Goal: Information Seeking & Learning: Learn about a topic

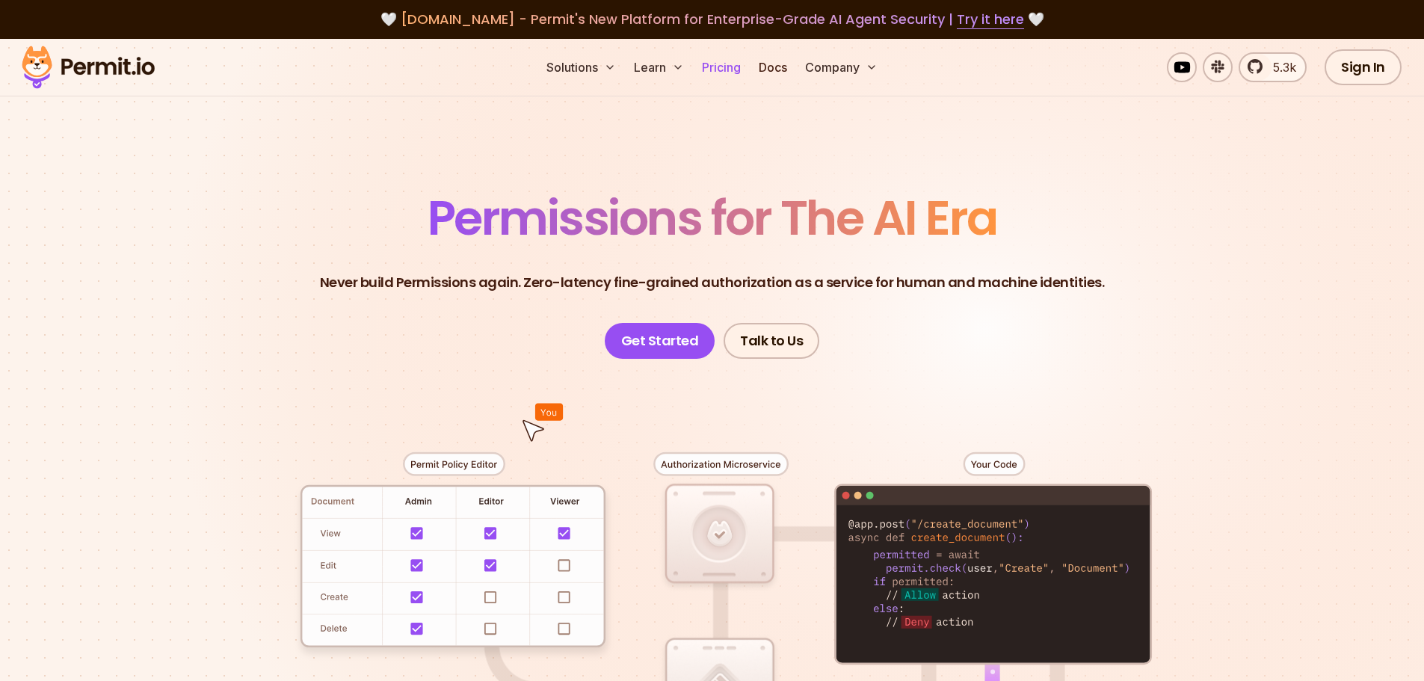
click at [706, 70] on link "Pricing" at bounding box center [721, 67] width 51 height 30
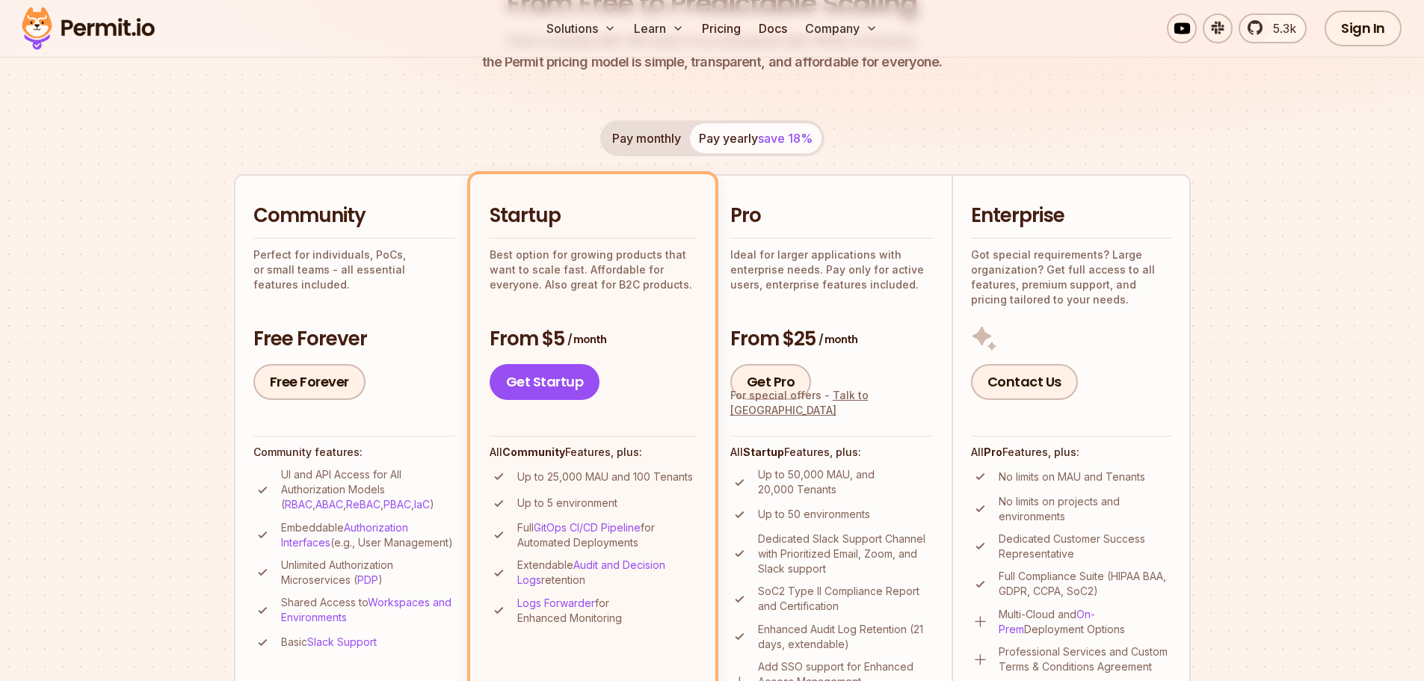
scroll to position [299, 0]
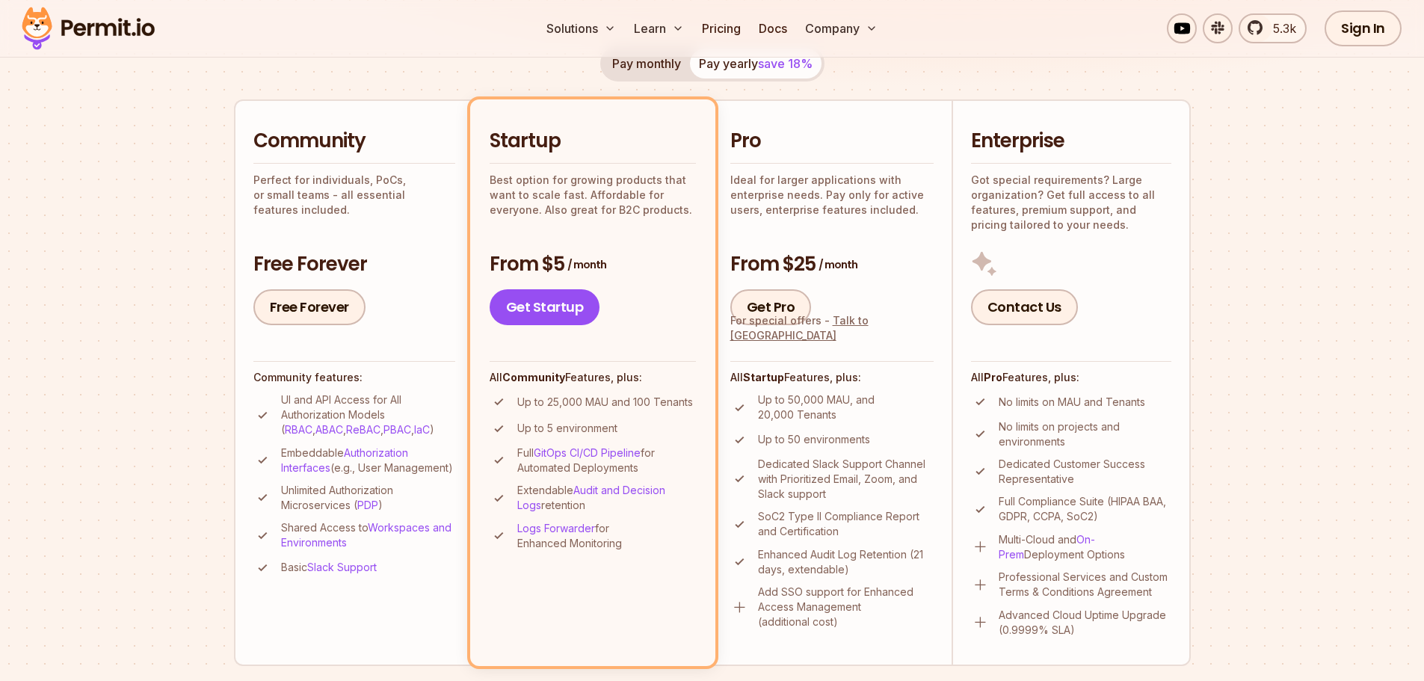
click at [577, 400] on p "Up to 25,000 MAU and 100 Tenants" at bounding box center [605, 402] width 176 height 15
drag, startPoint x: 577, startPoint y: 400, endPoint x: 610, endPoint y: 406, distance: 33.4
click at [610, 406] on p "Up to 25,000 MAU and 100 Tenants" at bounding box center [605, 402] width 176 height 15
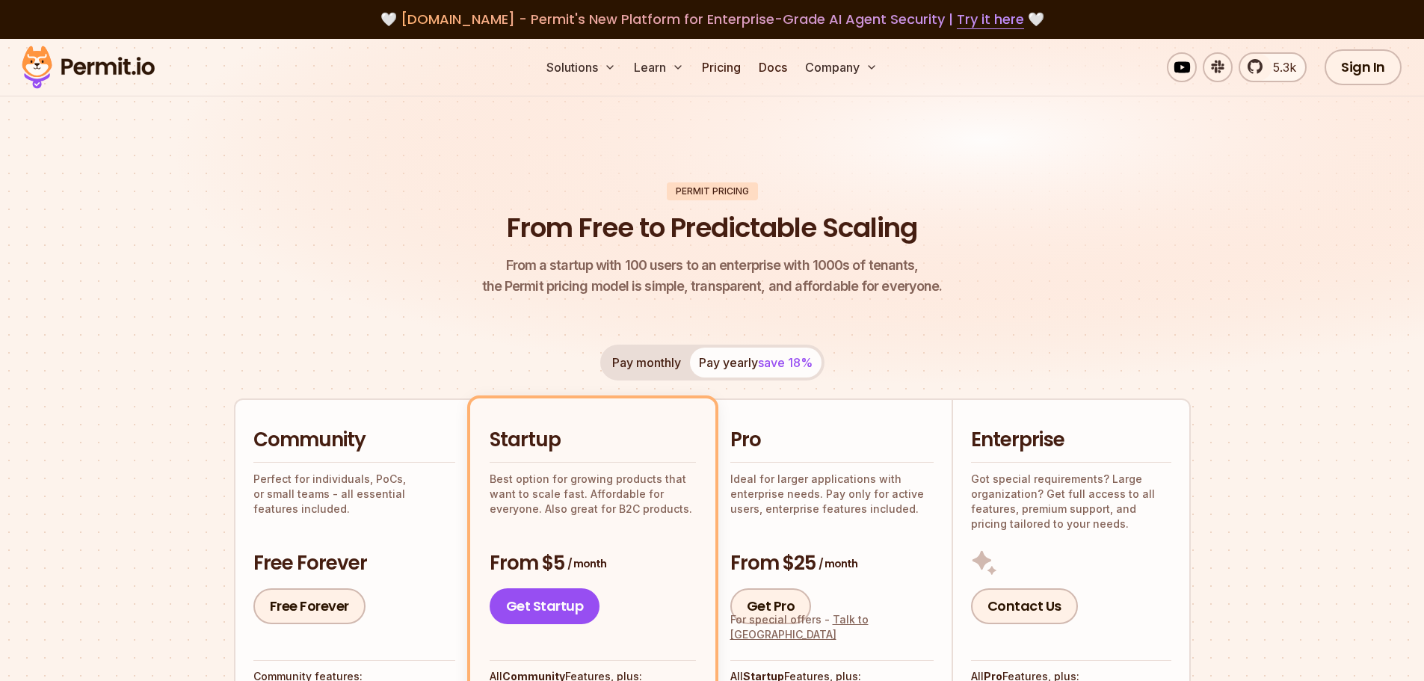
click at [656, 364] on button "Pay monthly" at bounding box center [646, 363] width 87 height 30
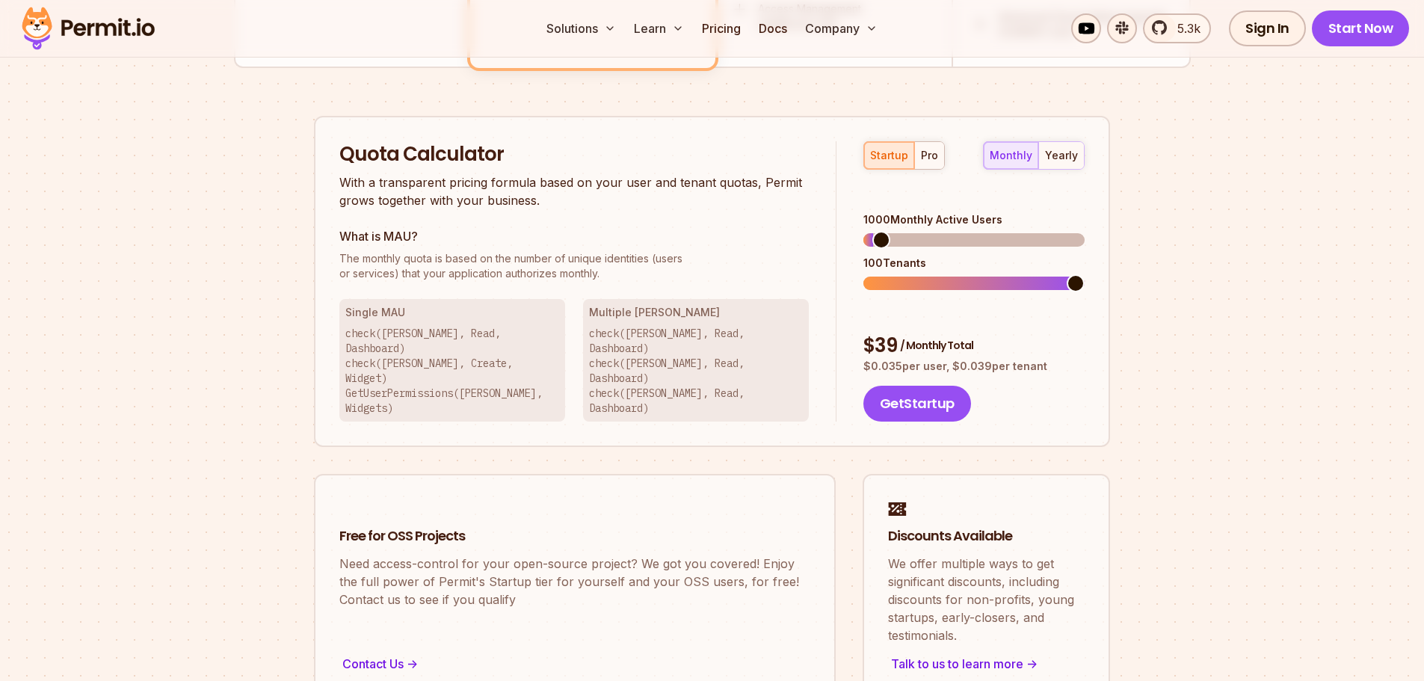
scroll to position [1121, 0]
